Goal: Task Accomplishment & Management: Use online tool/utility

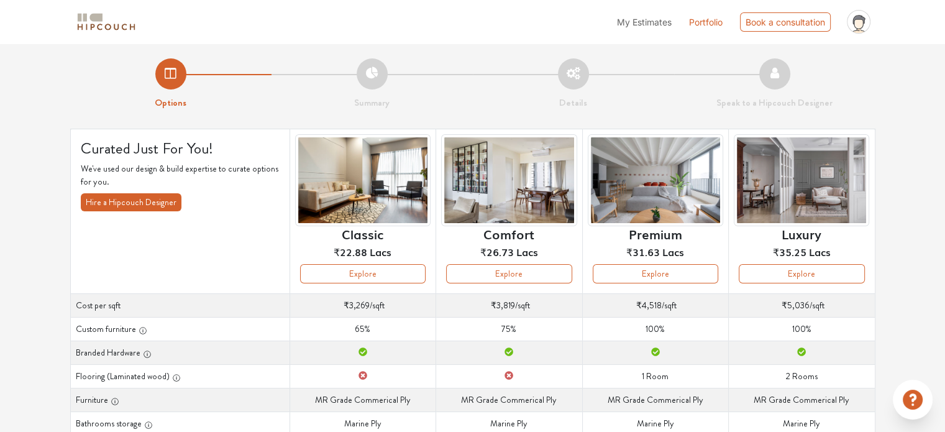
click at [95, 26] on img at bounding box center [106, 22] width 62 height 22
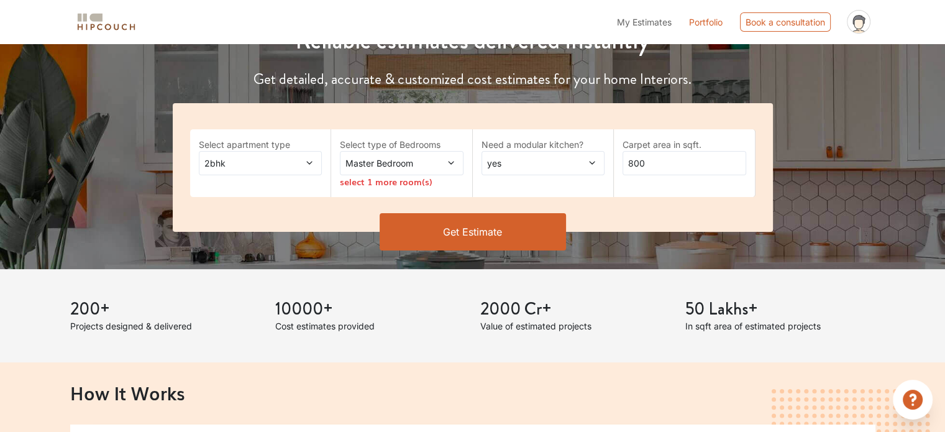
scroll to position [186, 0]
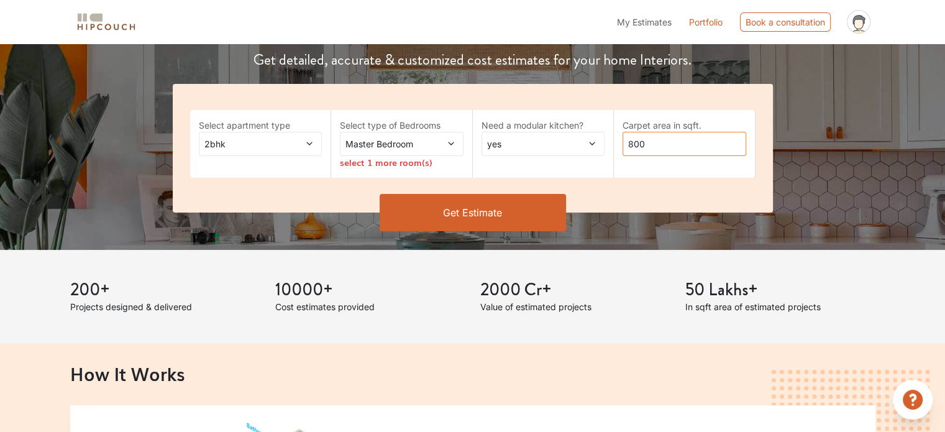
click at [655, 142] on input "800" at bounding box center [684, 144] width 124 height 24
drag, startPoint x: 655, startPoint y: 142, endPoint x: 600, endPoint y: 147, distance: 55.6
click at [600, 147] on div "Select apartment type 2bhk Select type of Bedrooms Master Bedroom select 1 more…" at bounding box center [473, 148] width 600 height 129
type input "700"
click at [105, 101] on div "Reliable estimates delivered instantly Get detailed, accurate & customized cost…" at bounding box center [472, 98] width 945 height 303
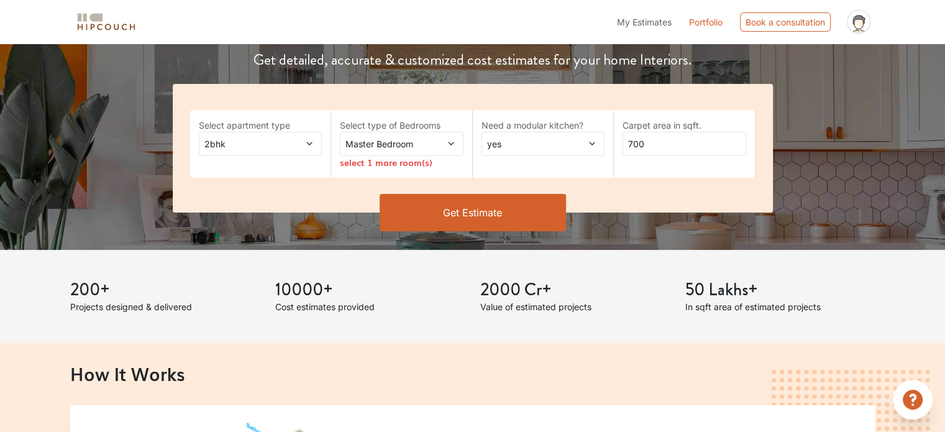
click at [449, 145] on icon at bounding box center [451, 143] width 9 height 9
click at [255, 194] on div "Get Estimate" at bounding box center [472, 212] width 615 height 37
click at [445, 144] on span at bounding box center [441, 143] width 28 height 13
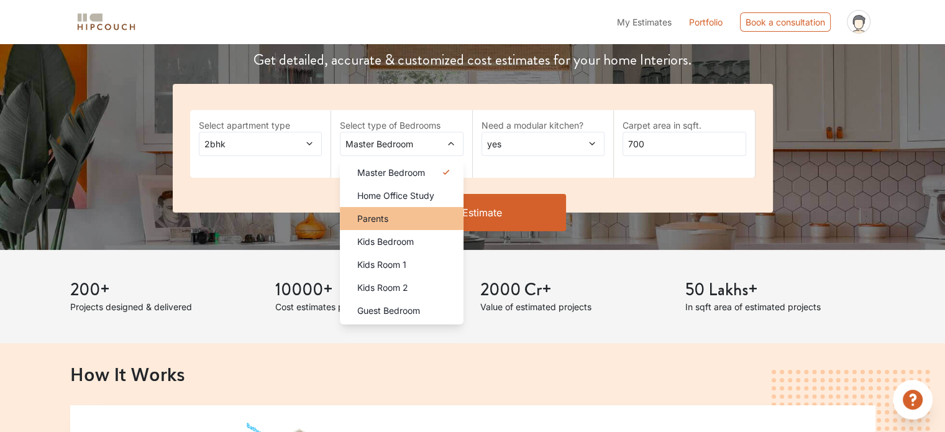
click at [402, 223] on div "Parents" at bounding box center [405, 218] width 116 height 13
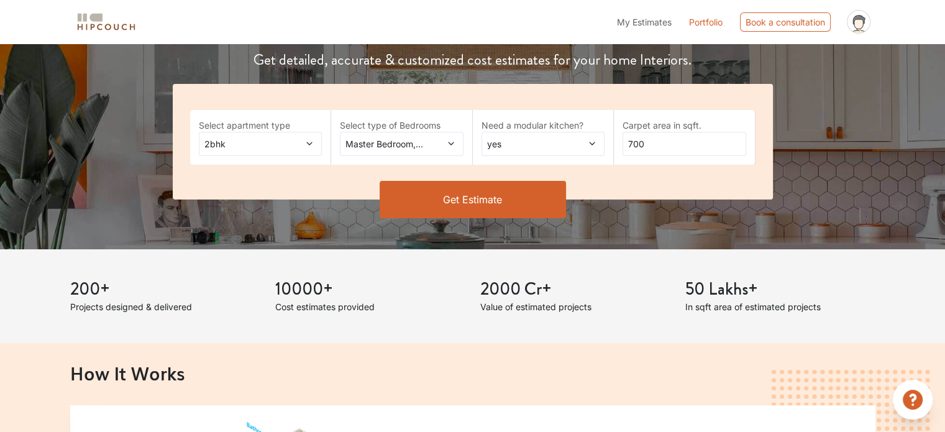
click at [452, 144] on icon at bounding box center [451, 143] width 9 height 9
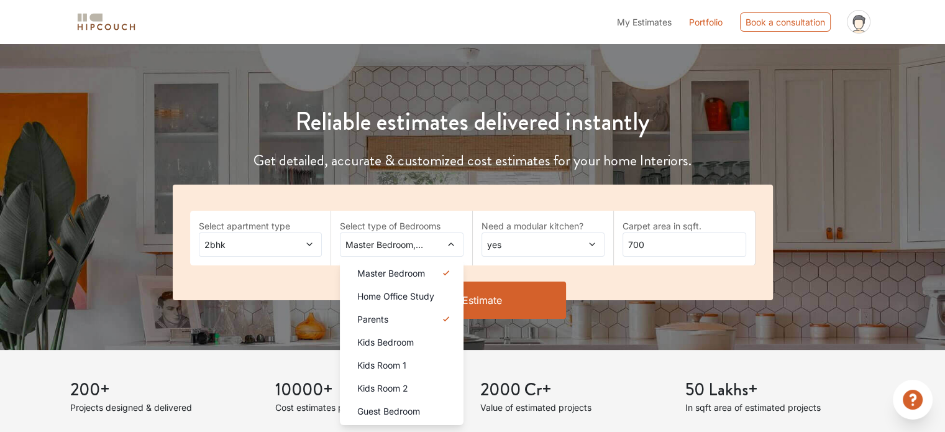
scroll to position [62, 0]
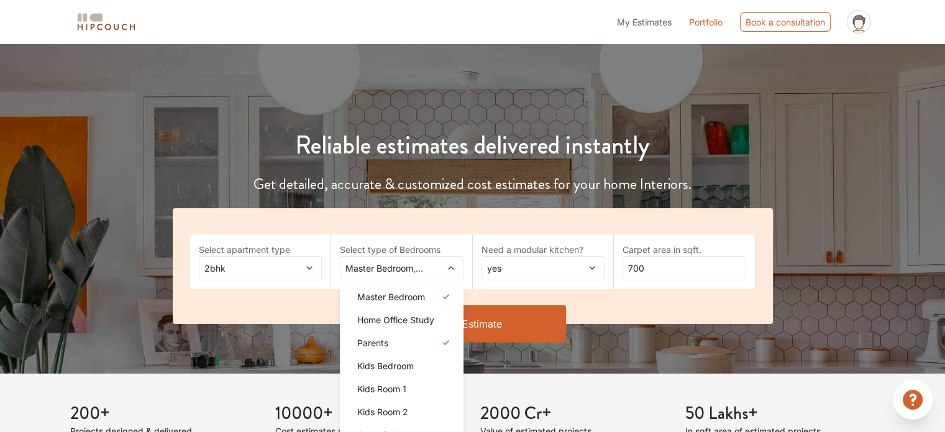
click at [344, 191] on h4 "Get detailed, accurate & customized cost estimates for your home Interiors." at bounding box center [472, 184] width 615 height 18
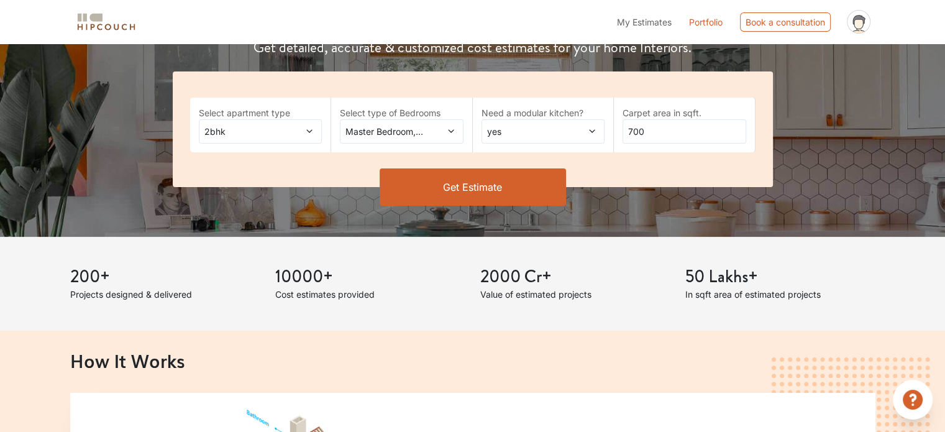
scroll to position [186, 0]
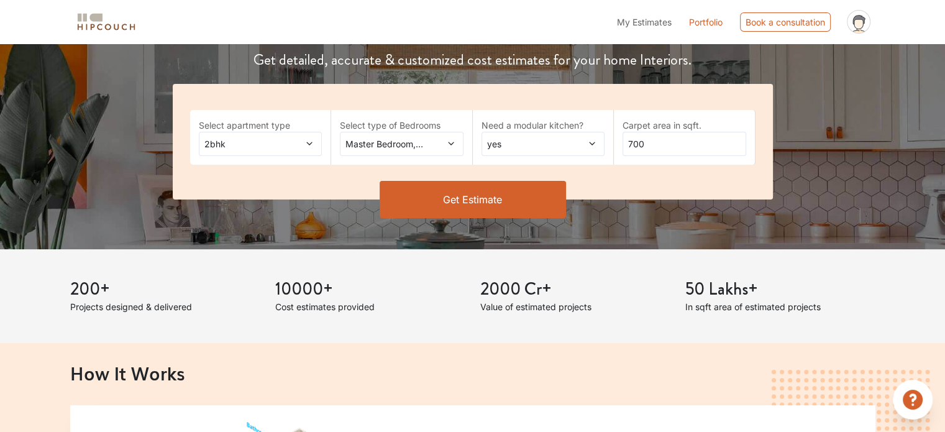
click at [477, 207] on button "Get Estimate" at bounding box center [473, 199] width 186 height 37
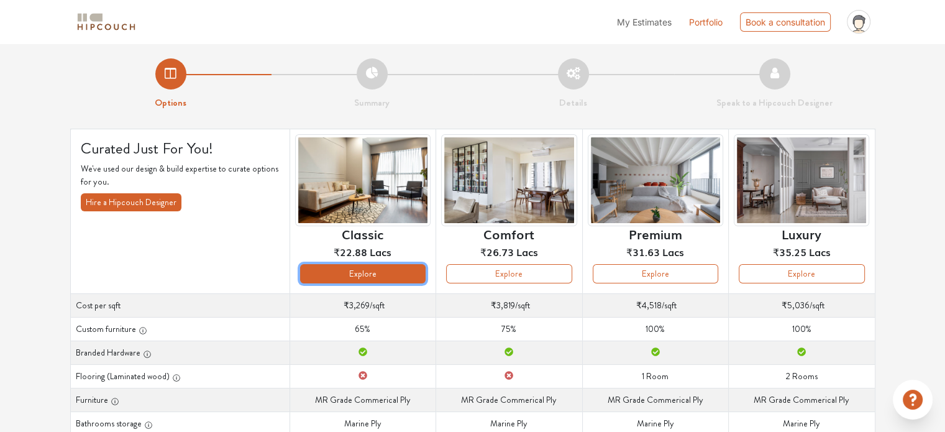
click at [353, 278] on button "Explore" at bounding box center [362, 273] width 125 height 19
